Goal: Find contact information: Find contact information

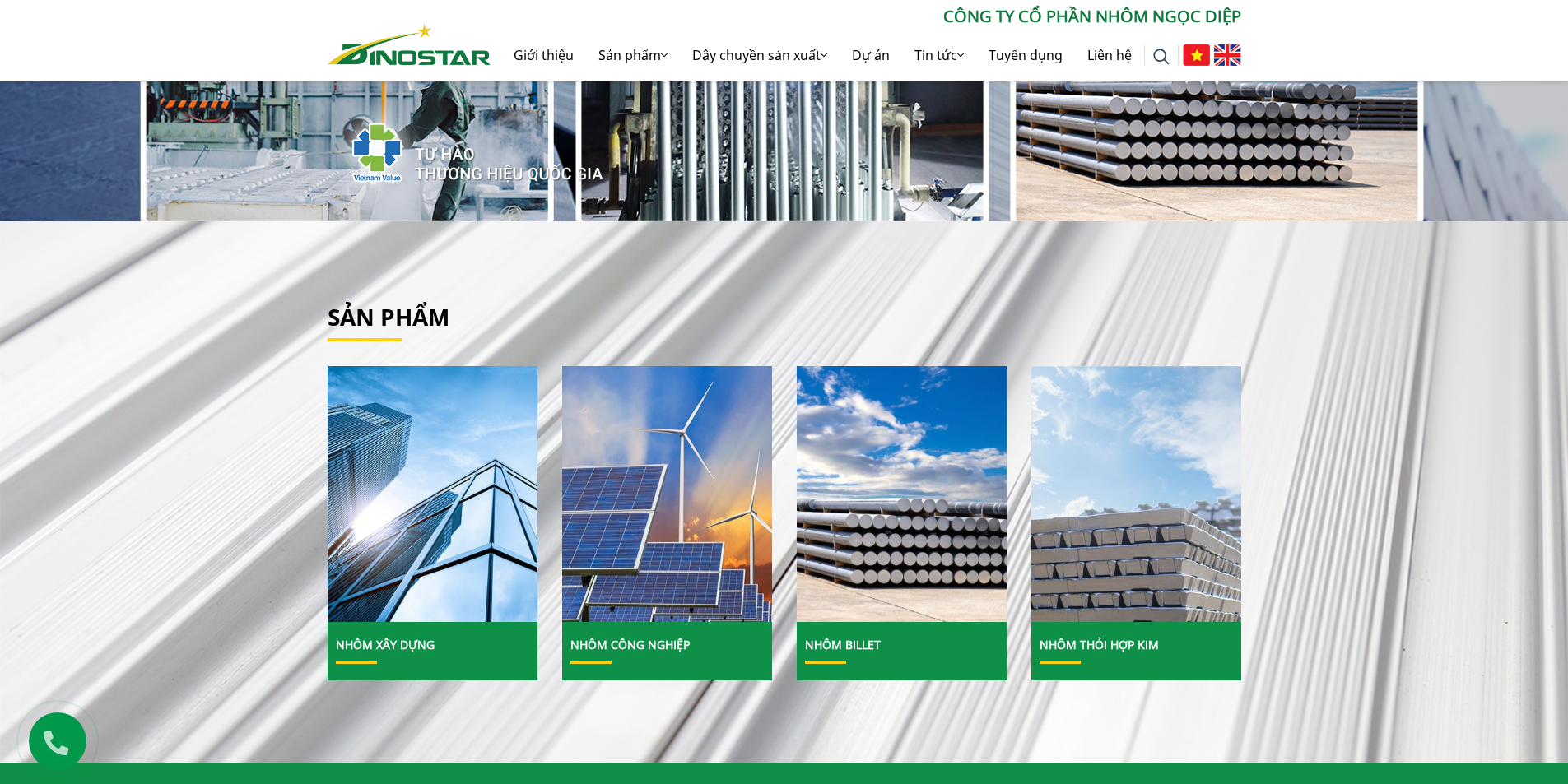
scroll to position [494, 0]
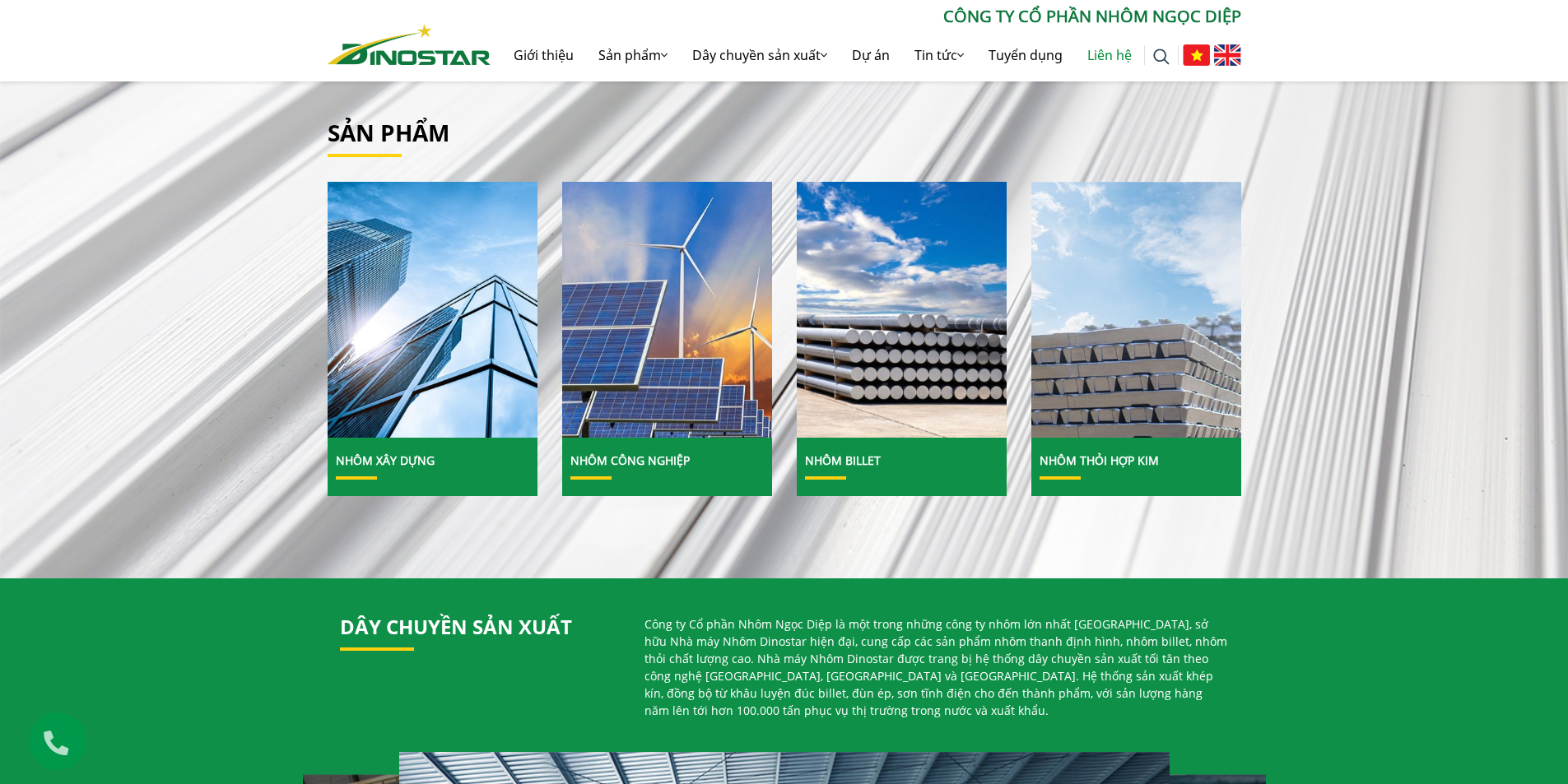
click at [1116, 53] on link "Liên hệ" at bounding box center [1109, 55] width 69 height 52
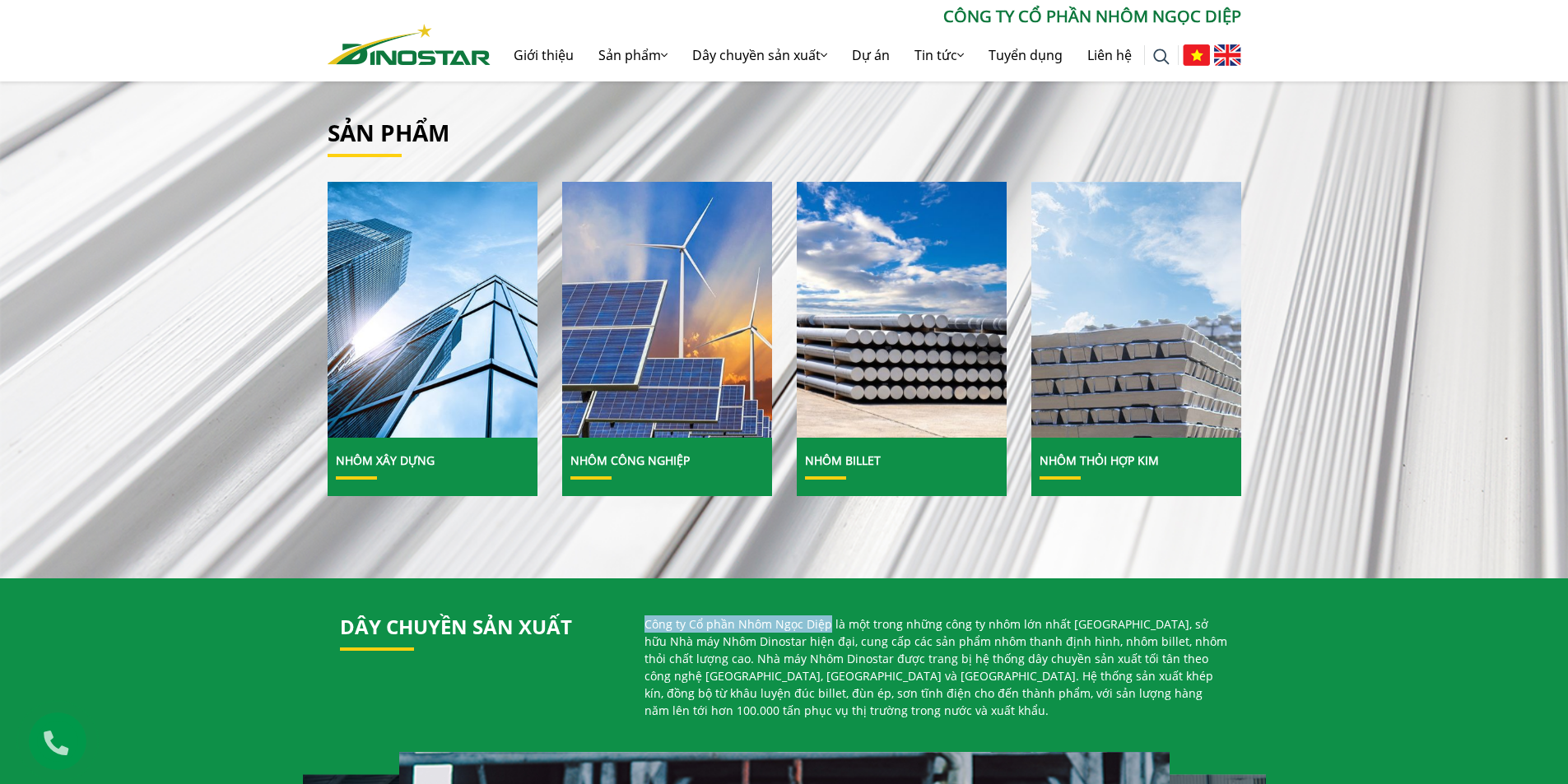
drag, startPoint x: 642, startPoint y: 621, endPoint x: 823, endPoint y: 620, distance: 181.0
click at [823, 620] on div "Công ty Cổ phần Nhôm Ngọc Diệp là một trong những công ty nhôm lớn nhất [GEOGRA…" at bounding box center [936, 674] width 609 height 117
copy p "Công ty Cổ phần Nhôm Ngọc Diệp"
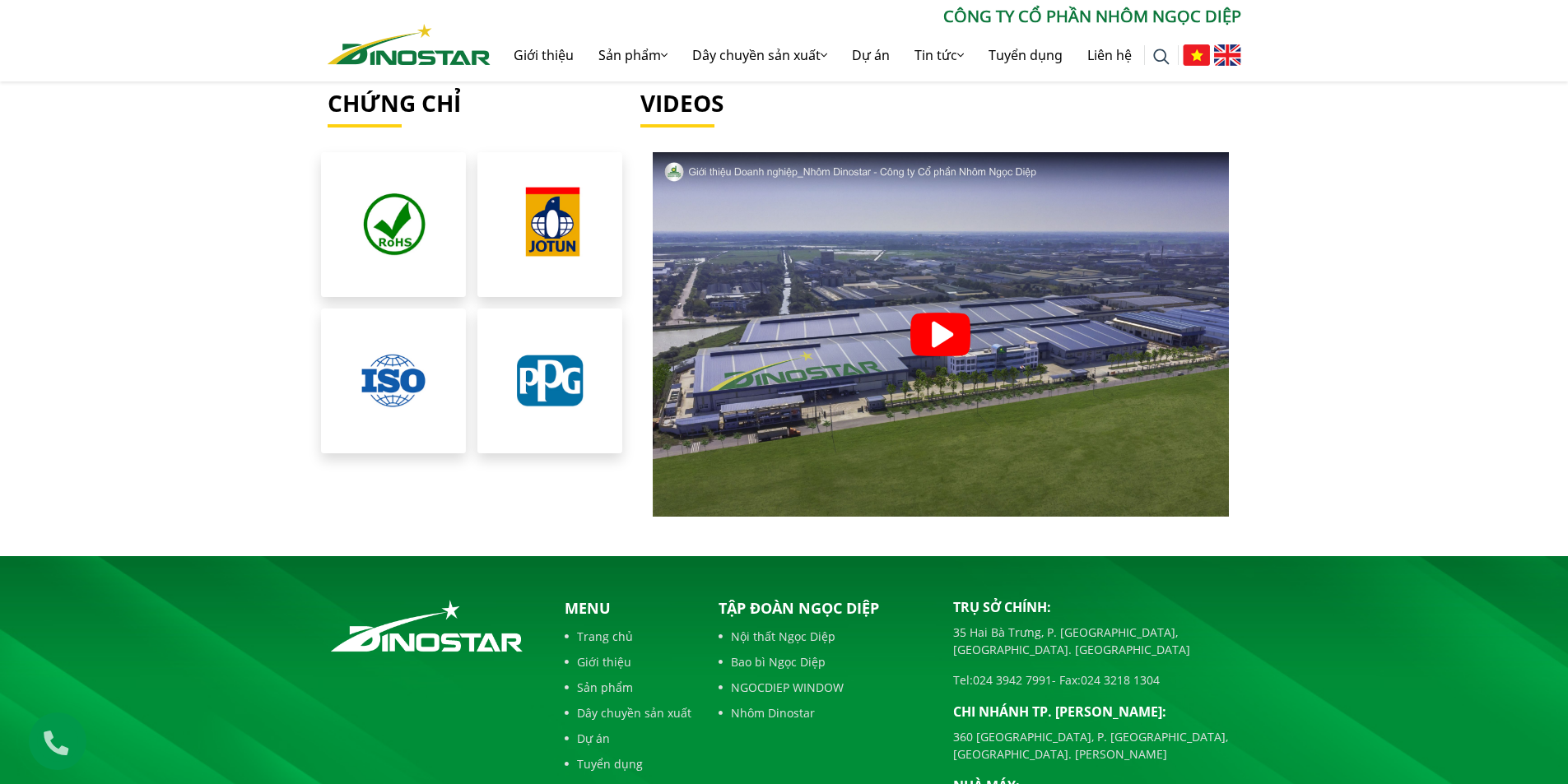
scroll to position [3725, 0]
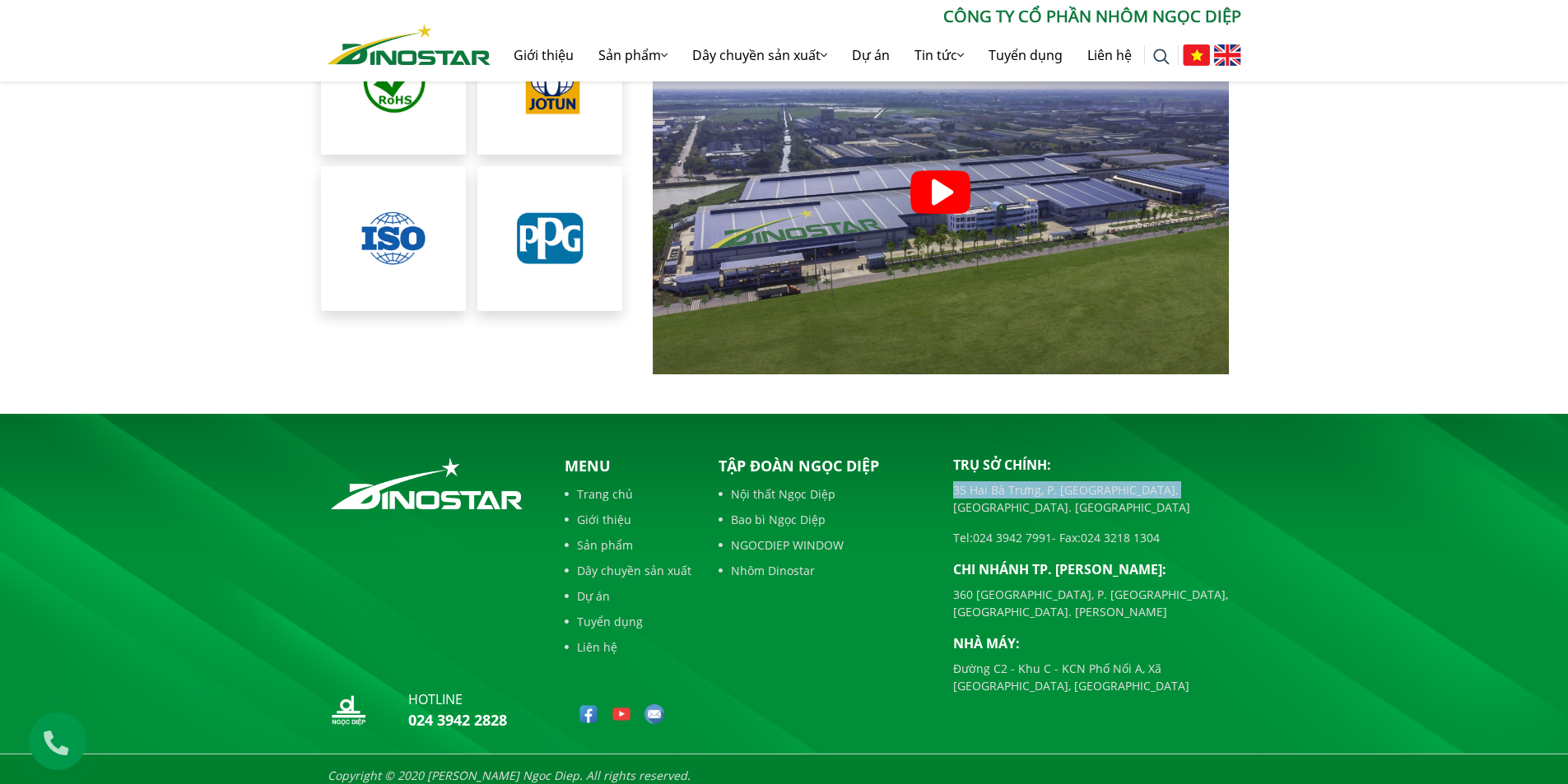
drag, startPoint x: 955, startPoint y: 475, endPoint x: 1178, endPoint y: 472, distance: 223.0
click at [1178, 481] on p "35 Hai Bà Trưng, P. [GEOGRAPHIC_DATA], [GEOGRAPHIC_DATA]. [GEOGRAPHIC_DATA]" at bounding box center [1097, 499] width 288 height 35
copy p "35 Hai Bà Trưng, P. [GEOGRAPHIC_DATA], [GEOGRAPHIC_DATA]. [GEOGRAPHIC_DATA]"
drag, startPoint x: 970, startPoint y: 498, endPoint x: 1041, endPoint y: 510, distance: 72.0
click at [1041, 510] on div "Trụ sở chính: [STREET_ADDRESS] [GEOGRAPHIC_DATA], [GEOGRAPHIC_DATA]. [GEOGRAPHI…" at bounding box center [1097, 574] width 288 height 239
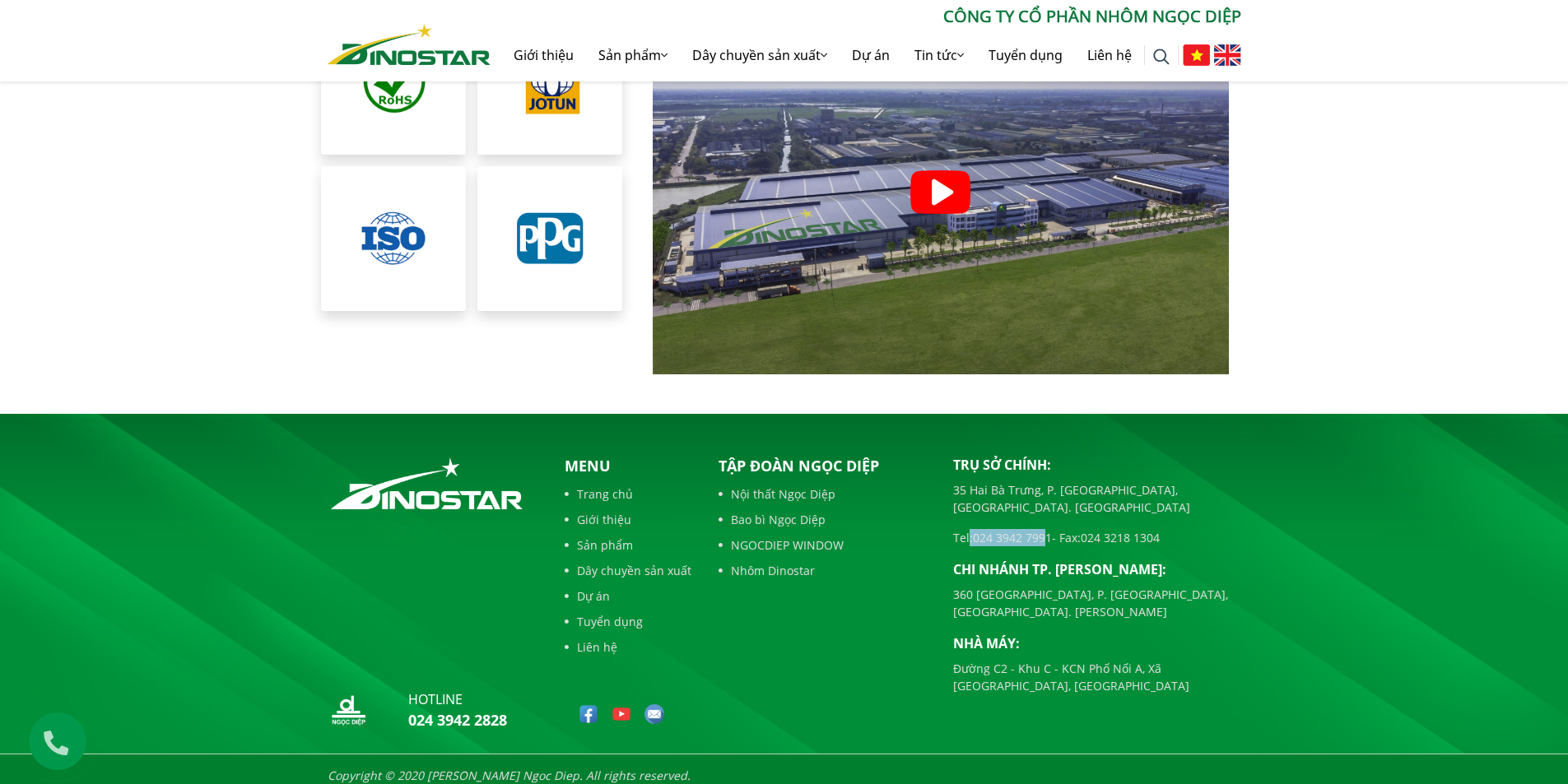
drag, startPoint x: 1054, startPoint y: 497, endPoint x: 975, endPoint y: 511, distance: 80.2
click at [976, 510] on div "Trụ sở chính: [STREET_ADDRESS] [GEOGRAPHIC_DATA], [GEOGRAPHIC_DATA]. [GEOGRAPHI…" at bounding box center [1097, 574] width 288 height 239
copy link "024 3942 7991"
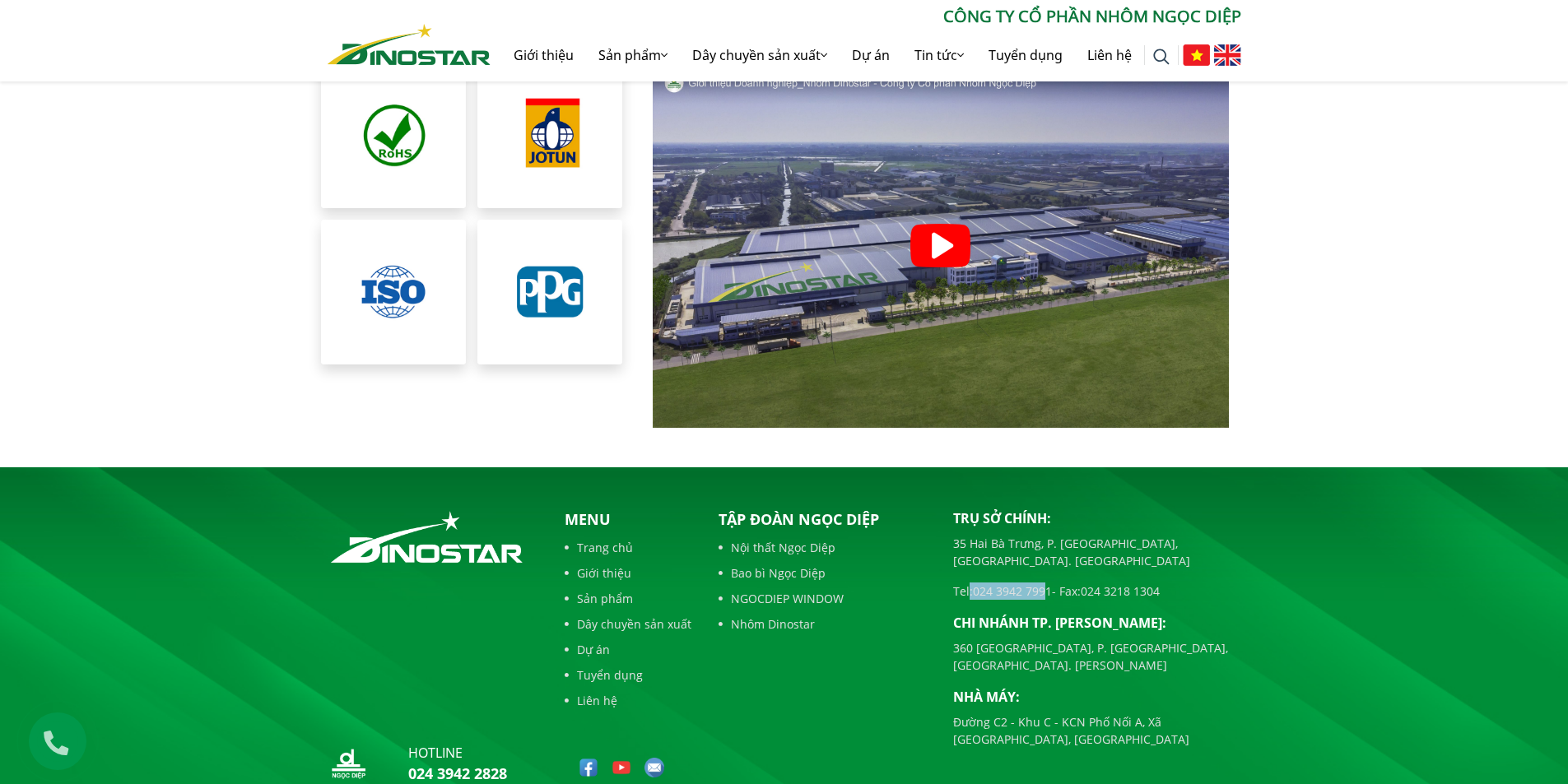
scroll to position [3643, 0]
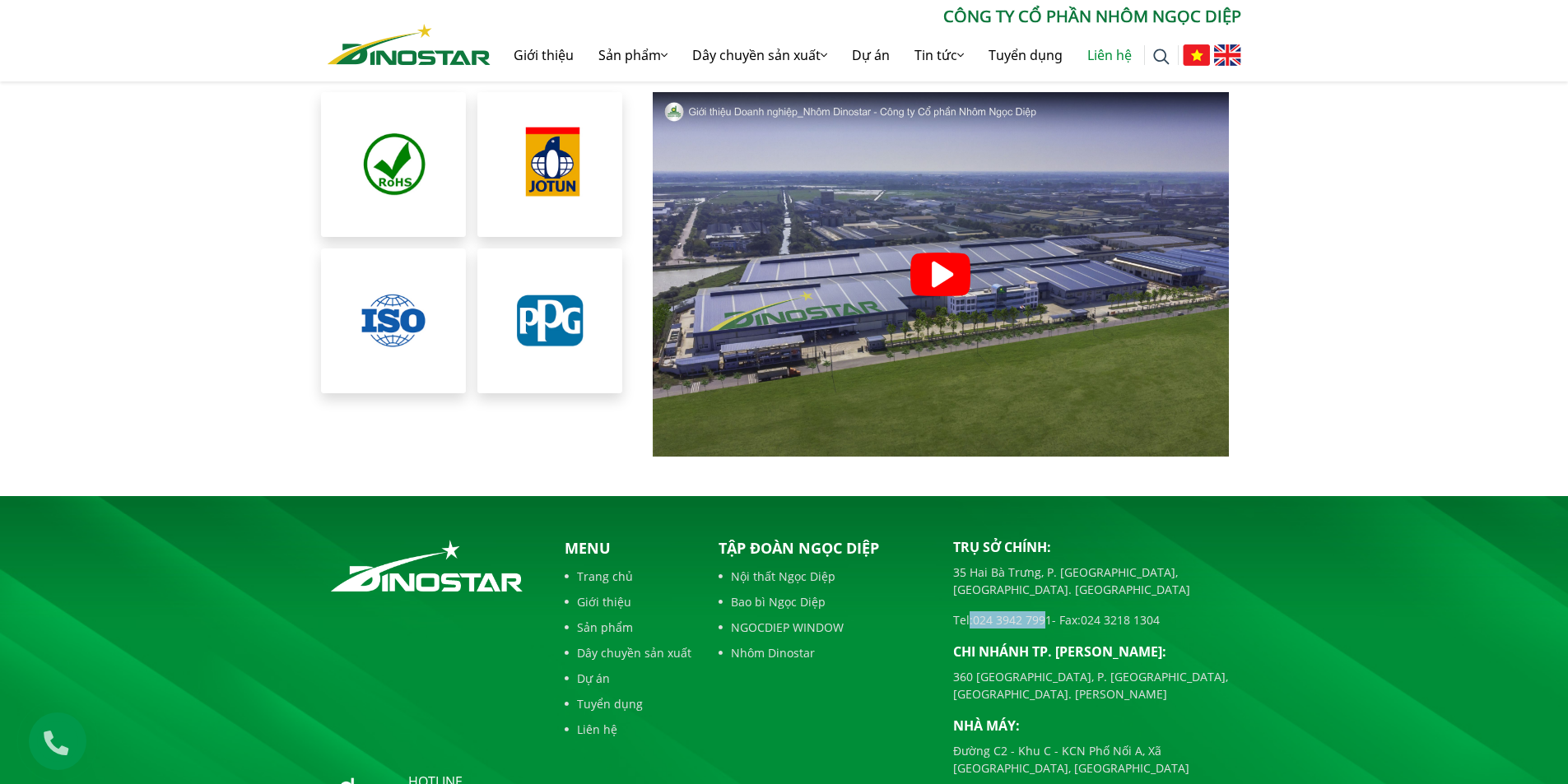
click at [1091, 54] on link "Liên hệ" at bounding box center [1109, 55] width 69 height 52
